Goal: Transaction & Acquisition: Purchase product/service

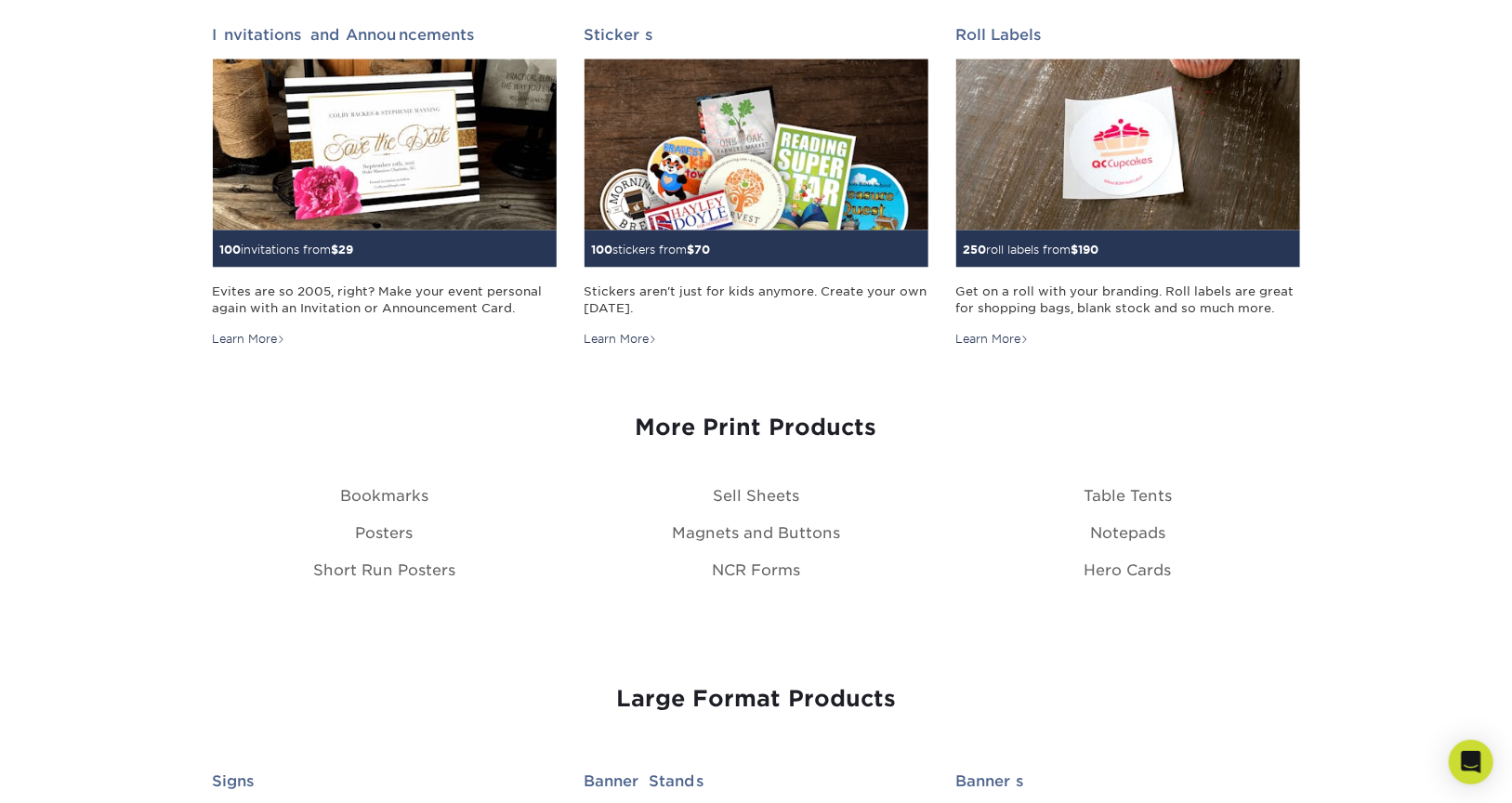
scroll to position [1859, 0]
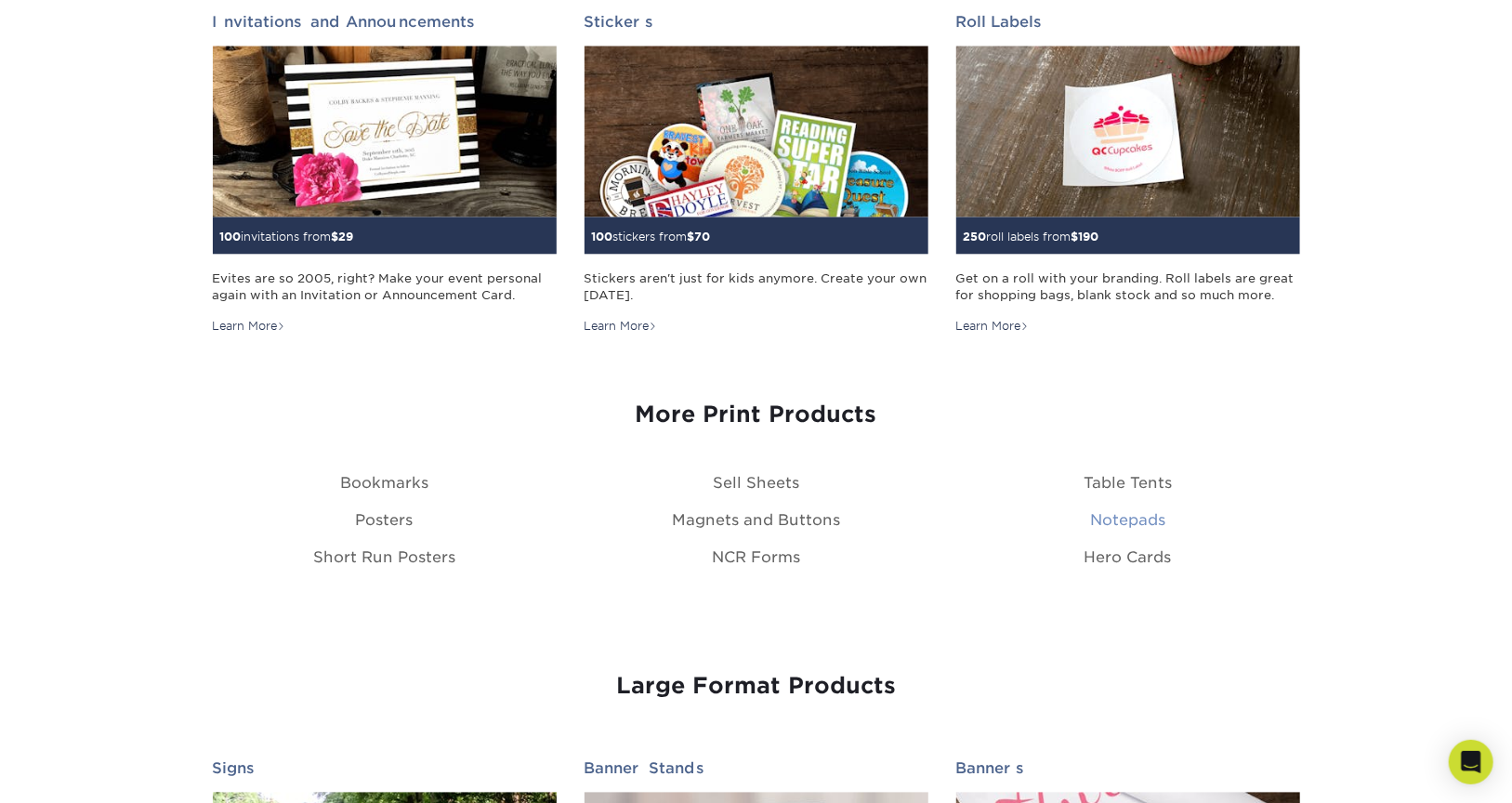
click at [1126, 513] on link "Notepads" at bounding box center [1127, 520] width 76 height 18
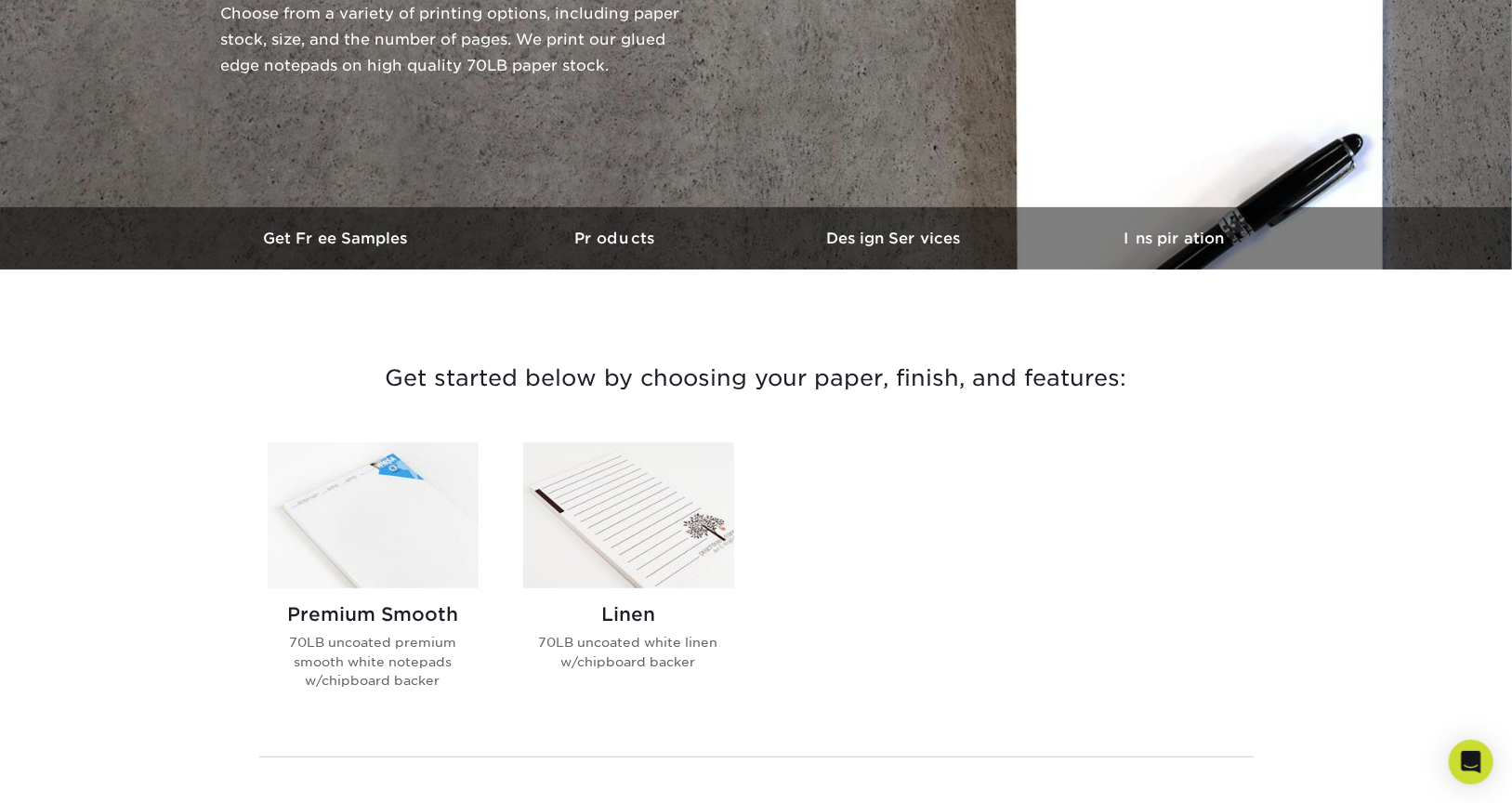
scroll to position [309, 0]
